Goal: Task Accomplishment & Management: Use online tool/utility

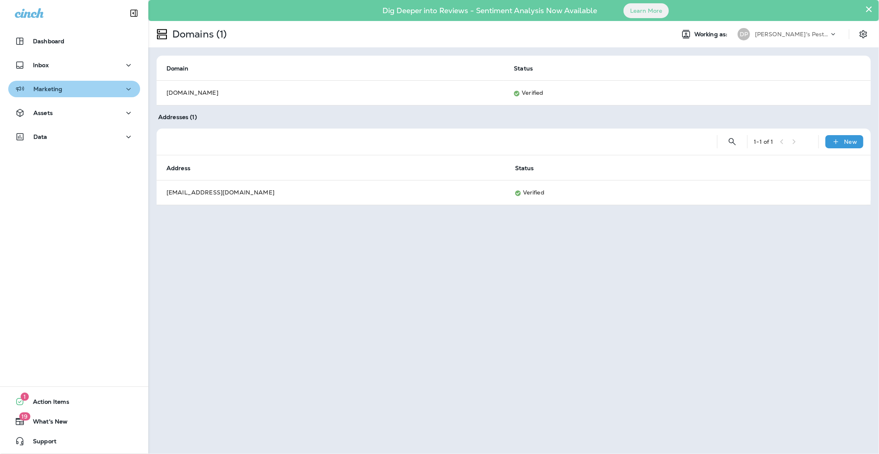
click at [89, 88] on div "Marketing" at bounding box center [74, 89] width 119 height 10
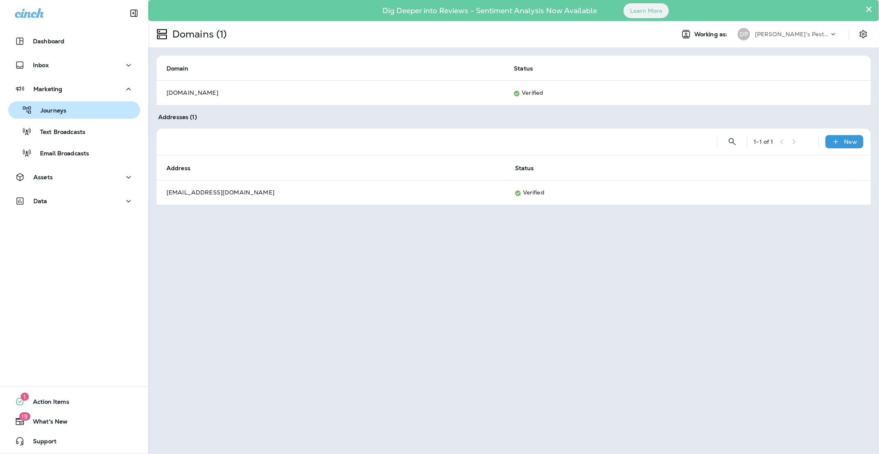
click at [89, 117] on button "Journeys" at bounding box center [74, 109] width 132 height 17
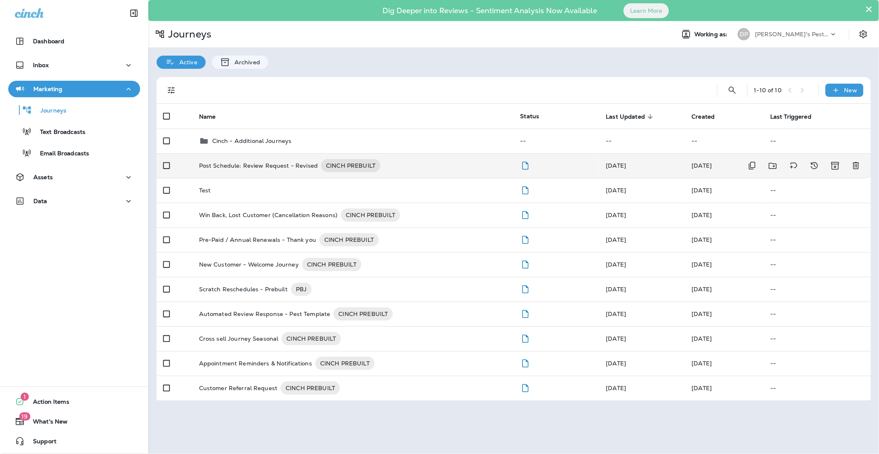
click at [232, 164] on p "Post Schedule: Review Request - Revised" at bounding box center [258, 165] width 119 height 13
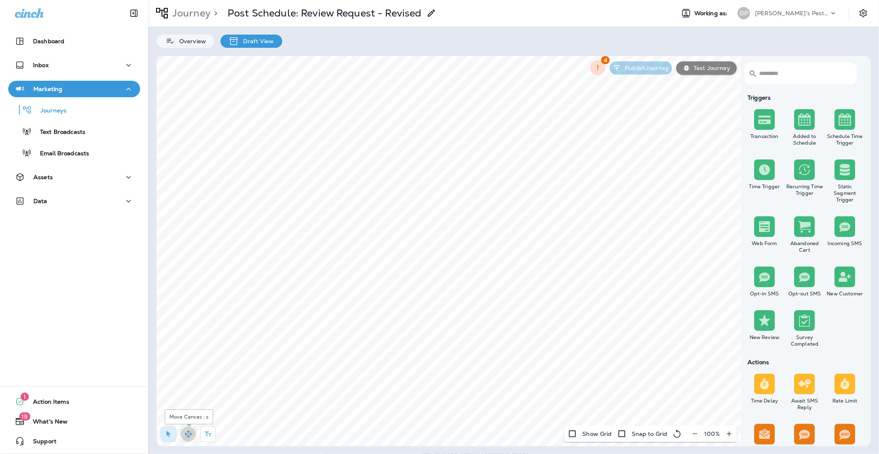
click at [185, 433] on icon "button" at bounding box center [188, 434] width 8 height 8
